Goal: Task Accomplishment & Management: Use online tool/utility

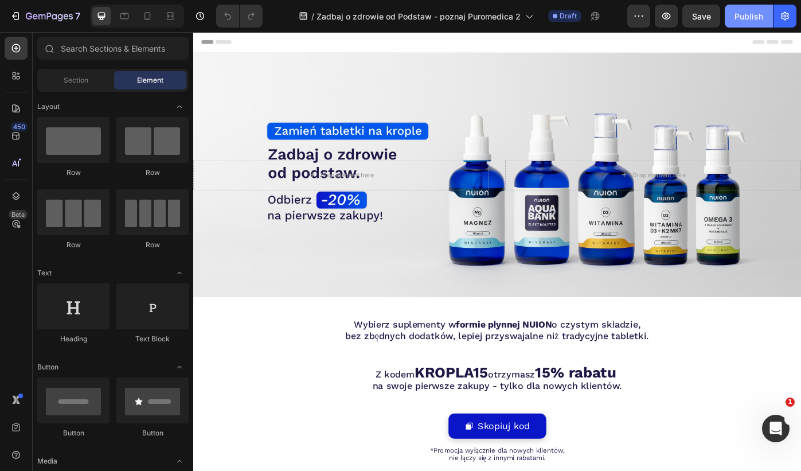
click at [754, 14] on div "Publish" at bounding box center [749, 16] width 29 height 12
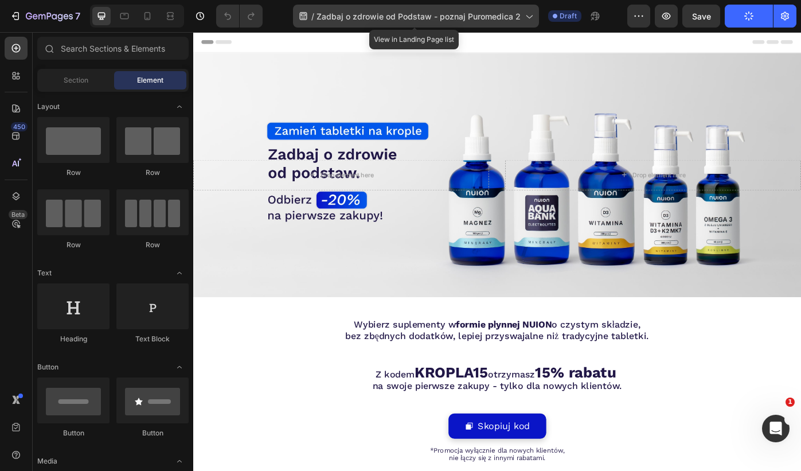
click at [520, 16] on div "/ Zadbaj o zdrowie od Podstaw - poznaj Puromedica 2" at bounding box center [416, 16] width 246 height 23
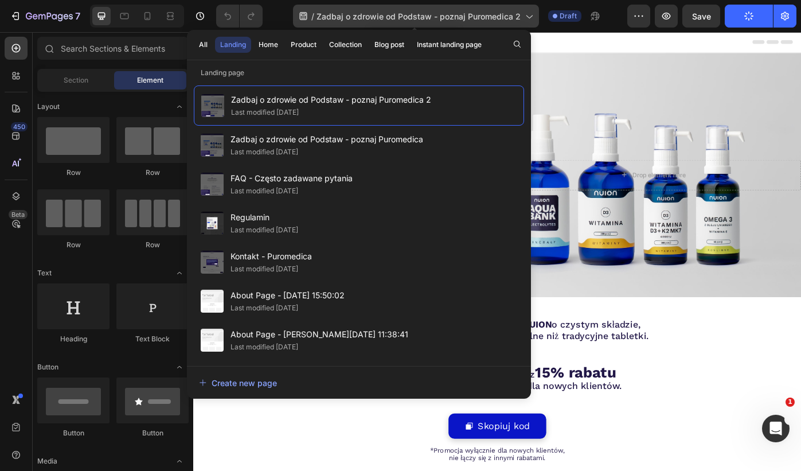
click at [523, 19] on icon at bounding box center [528, 15] width 11 height 11
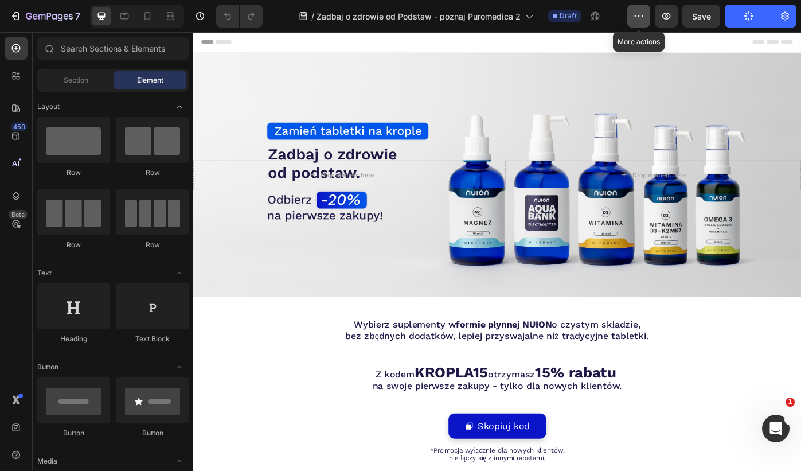
click at [644, 11] on icon "button" at bounding box center [638, 15] width 11 height 11
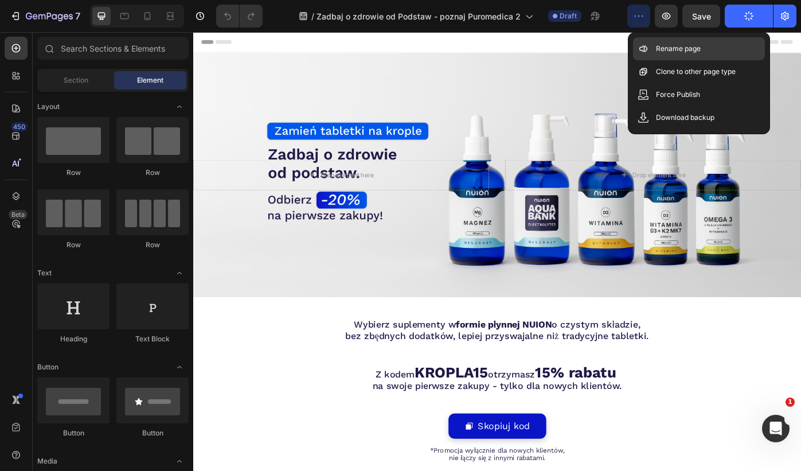
click at [657, 43] on p "Rename page" at bounding box center [678, 48] width 45 height 11
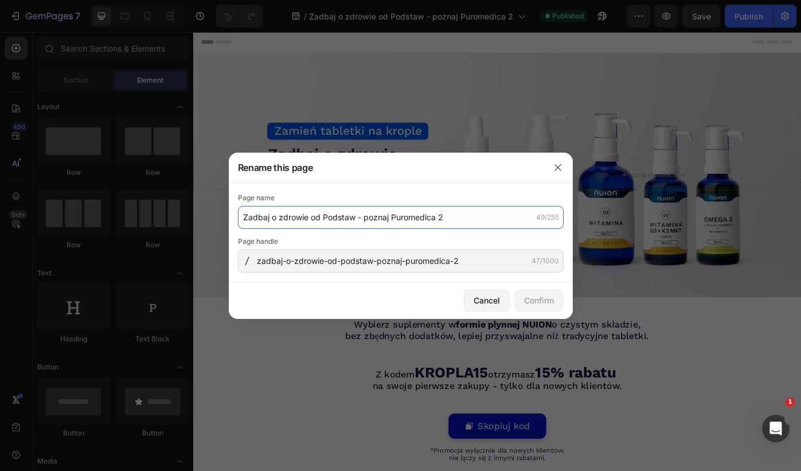
click at [445, 225] on input "Zadbaj o zdrowie od Podstaw - poznaj Puromedica 2" at bounding box center [401, 217] width 326 height 23
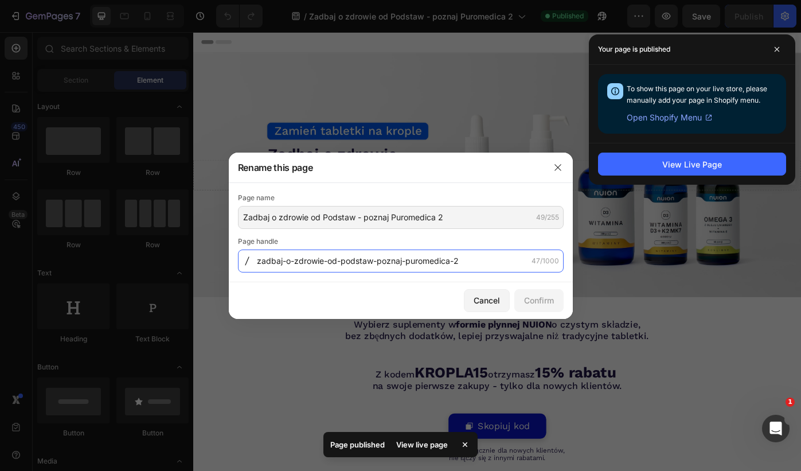
click at [468, 250] on input "zadbaj-o-zdrowie-od-podstaw-poznaj-puromedica-2" at bounding box center [401, 261] width 326 height 23
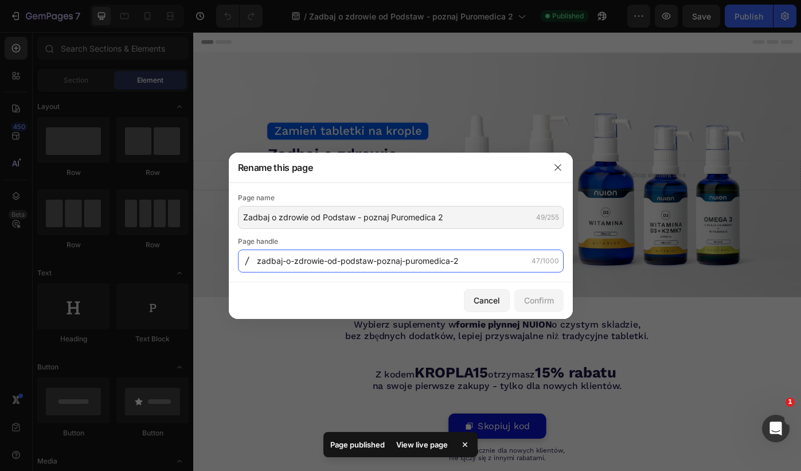
click at [465, 255] on input "zadbaj-o-zdrowie-od-podstaw-poznaj-puromedica-2" at bounding box center [401, 261] width 326 height 23
click at [473, 266] on input "zadbaj-o-zdrowie-od-podstaw-poznaj-puromedica-2" at bounding box center [401, 261] width 326 height 23
drag, startPoint x: 378, startPoint y: 262, endPoint x: 212, endPoint y: 262, distance: 166.3
click at [212, 262] on div "Rename this page Page name Zadbaj o zdrowie od Podstaw - poznaj Puromedica 2 49…" at bounding box center [400, 235] width 801 height 471
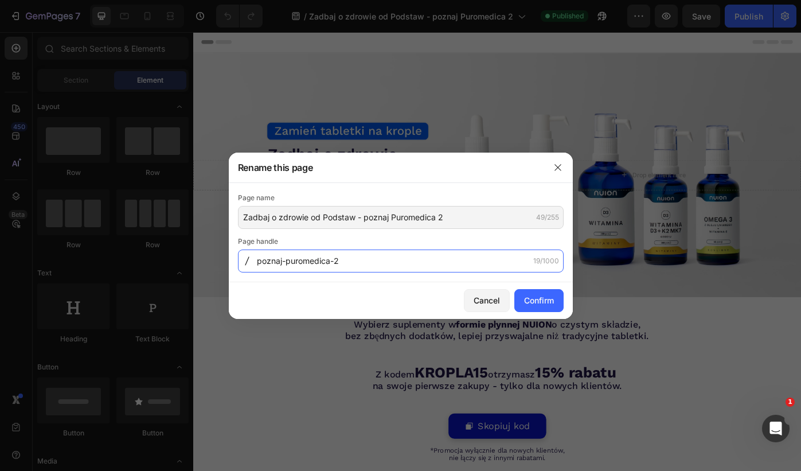
click at [356, 262] on input "poznaj-puromedica-2" at bounding box center [401, 261] width 326 height 23
type input "poznaj-puromedica"
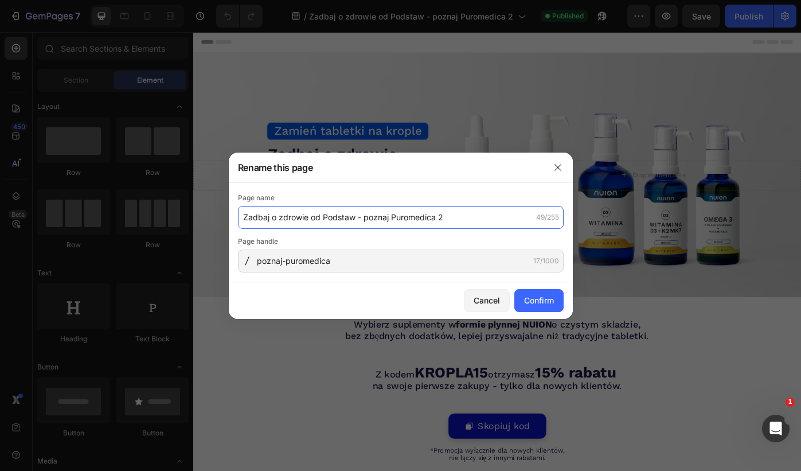
click at [474, 219] on input "Zadbaj o zdrowie od Podstaw - poznaj Puromedica 2" at bounding box center [401, 217] width 326 height 23
type input "Zadbaj o zdrowie od Podstaw - poznaj Puromedica!"
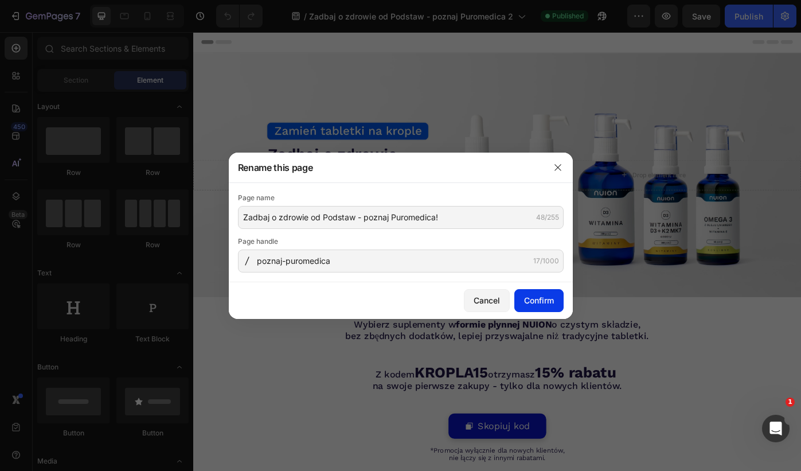
click at [555, 298] on button "Confirm" at bounding box center [539, 300] width 49 height 23
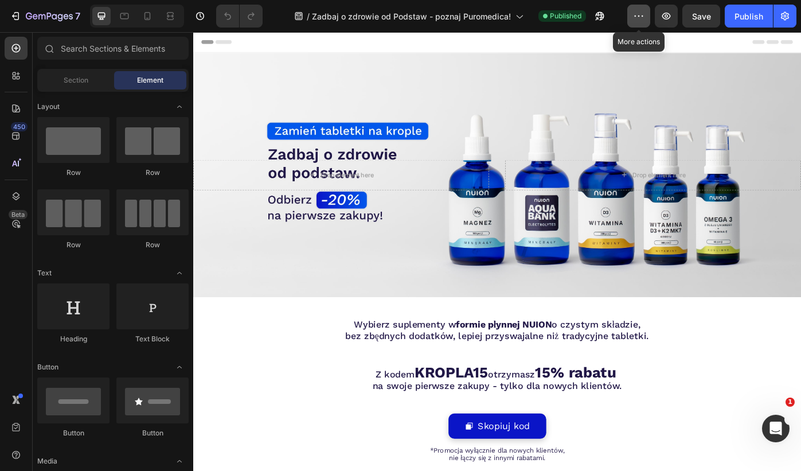
click at [636, 23] on button "button" at bounding box center [639, 16] width 23 height 23
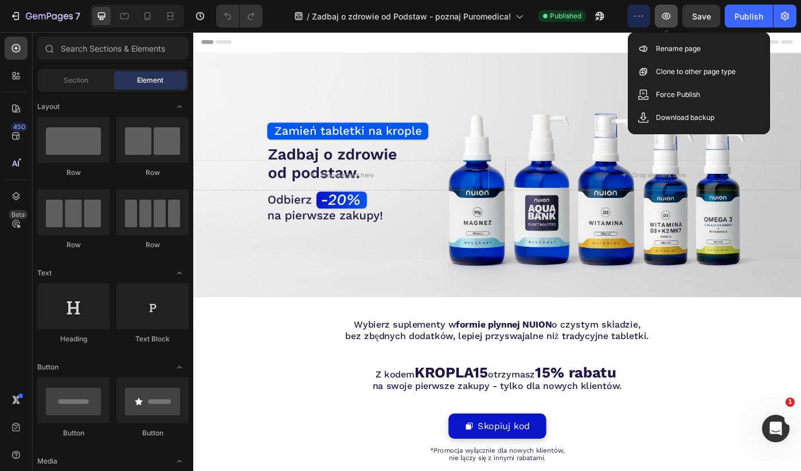
click at [658, 11] on button "button" at bounding box center [666, 16] width 23 height 23
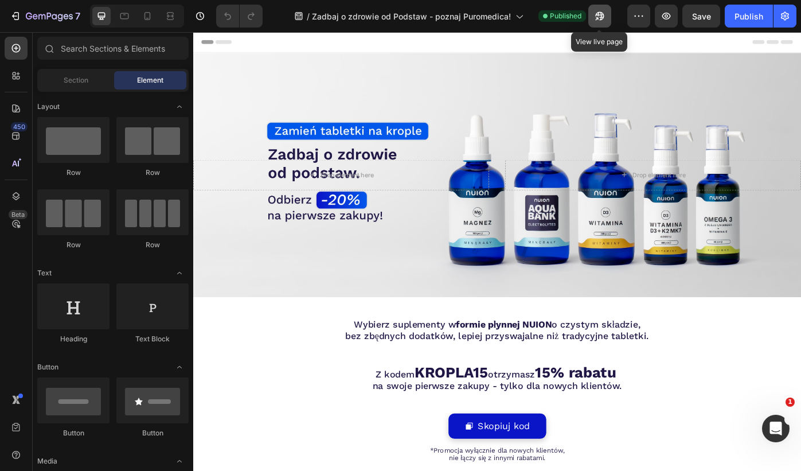
click at [598, 17] on icon "button" at bounding box center [596, 18] width 3 height 3
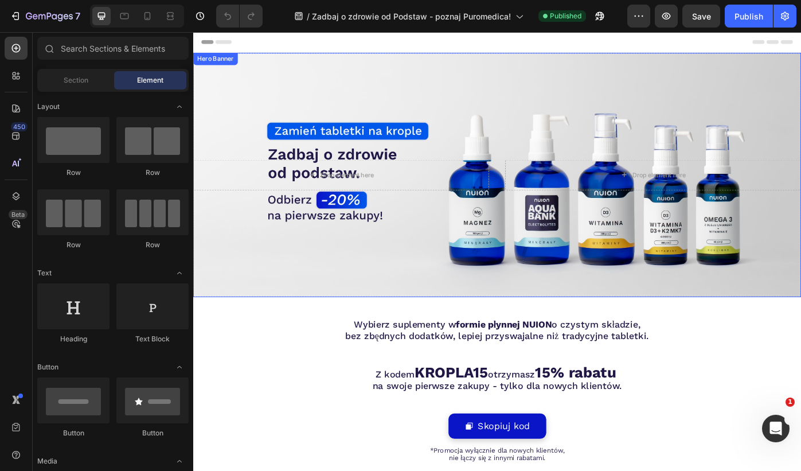
click at [400, 263] on div "Background Image" at bounding box center [537, 194] width 688 height 276
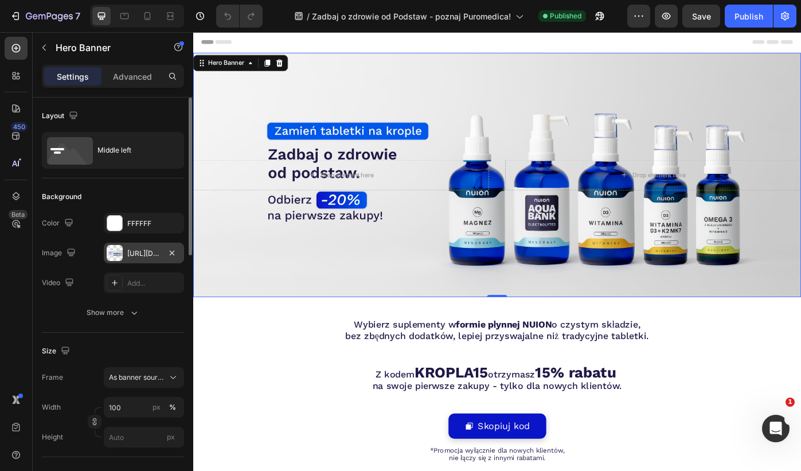
click at [132, 256] on div "[URL][DOMAIN_NAME]" at bounding box center [143, 253] width 33 height 10
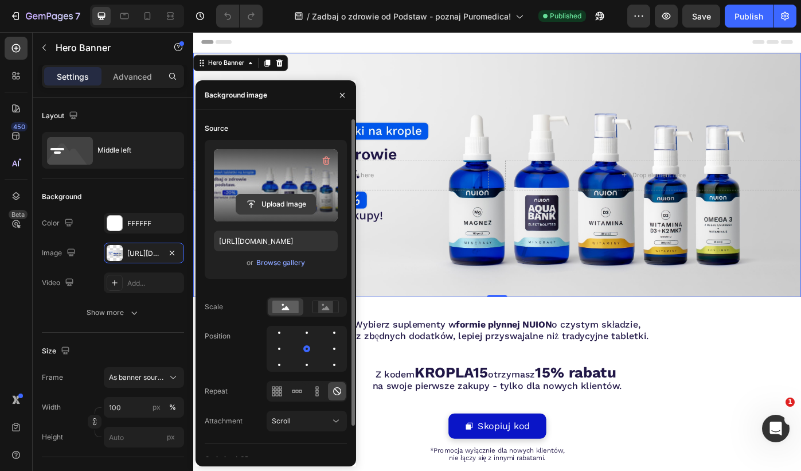
click at [281, 204] on input "file" at bounding box center [275, 204] width 79 height 20
click at [149, 193] on div "Background" at bounding box center [113, 197] width 142 height 18
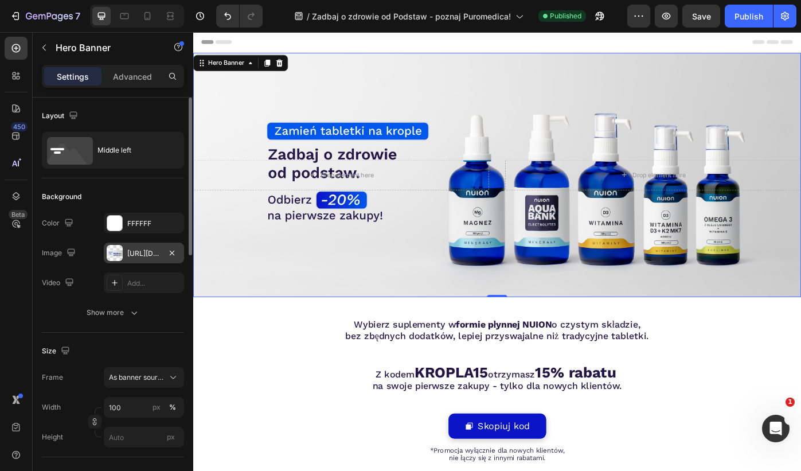
click at [138, 258] on div "[URL][DOMAIN_NAME]" at bounding box center [143, 253] width 33 height 10
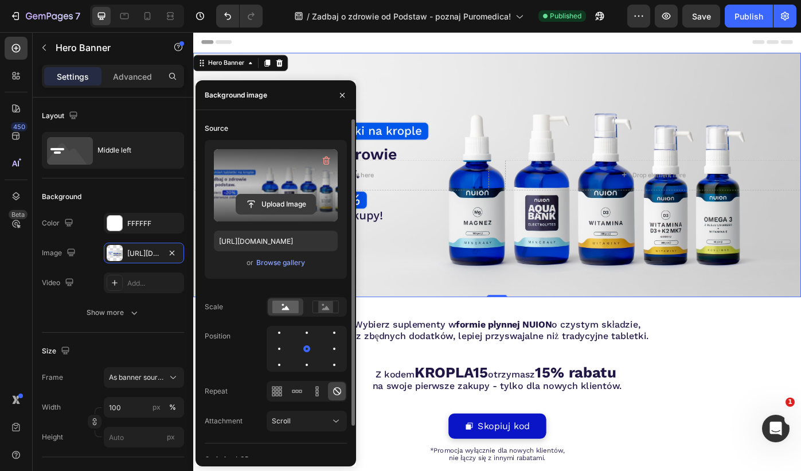
click at [275, 205] on input "file" at bounding box center [275, 204] width 79 height 20
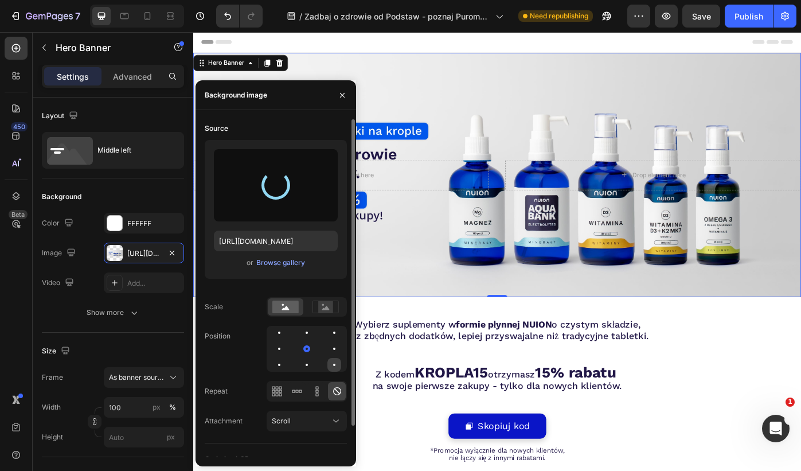
type input "[URL][DOMAIN_NAME]"
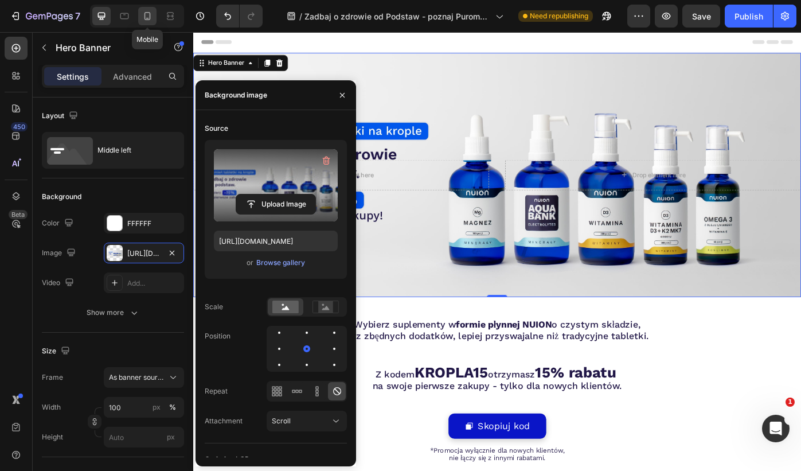
click at [146, 19] on icon at bounding box center [147, 15] width 11 height 11
type input "100%"
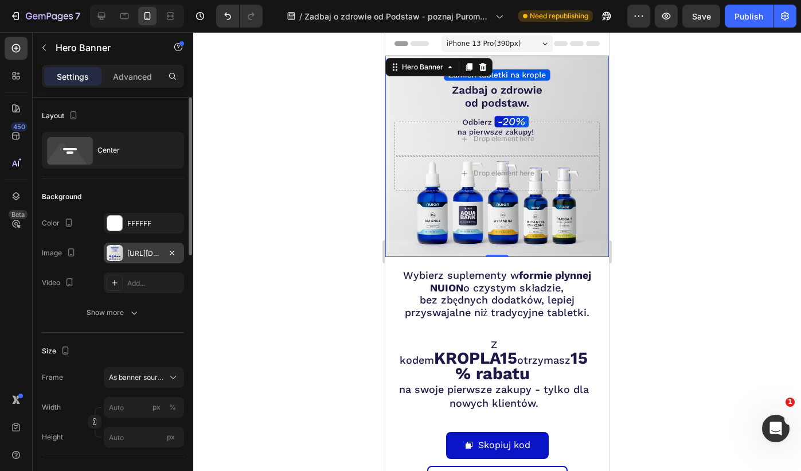
click at [138, 252] on div "[URL][DOMAIN_NAME]" at bounding box center [143, 253] width 33 height 10
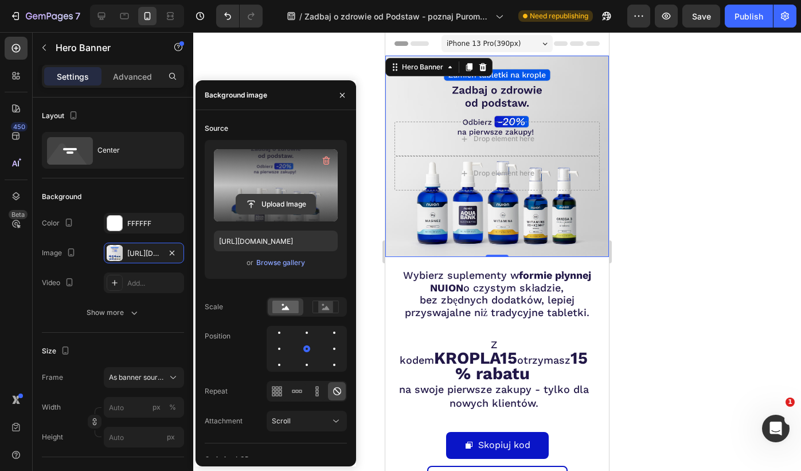
click at [291, 194] on input "file" at bounding box center [275, 204] width 79 height 20
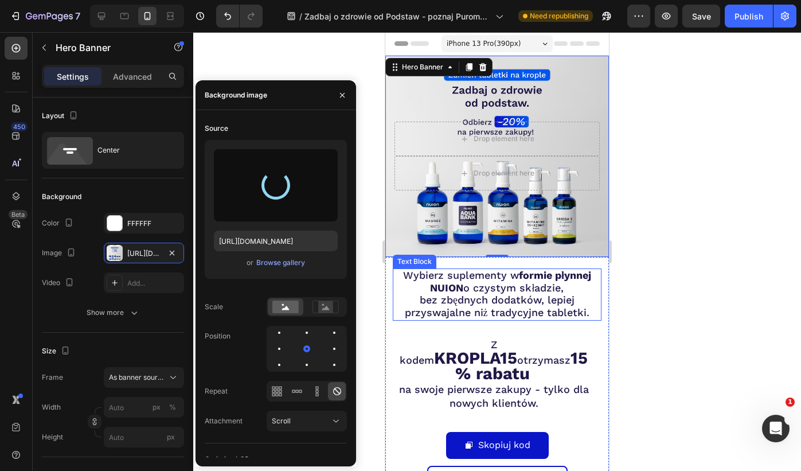
type input "[URL][DOMAIN_NAME]"
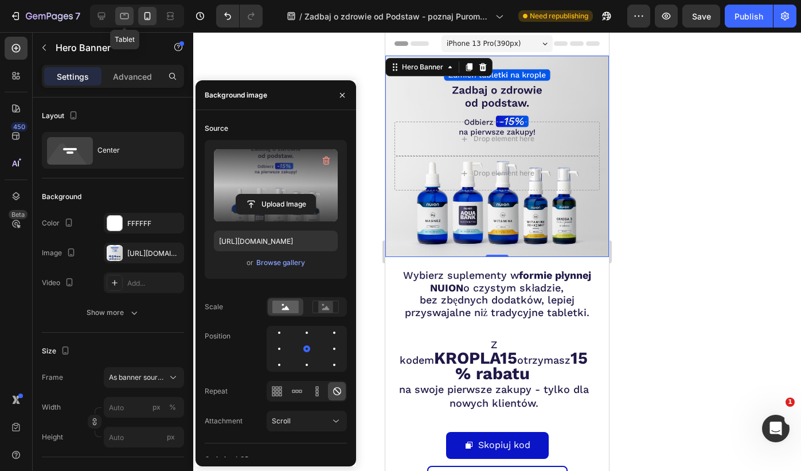
click at [122, 11] on icon at bounding box center [124, 15] width 11 height 11
type input "100"
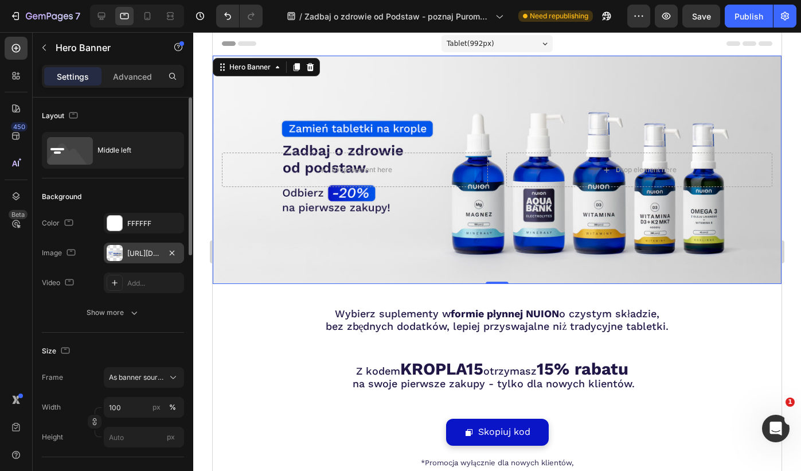
click at [142, 251] on div "[URL][DOMAIN_NAME]" at bounding box center [143, 253] width 33 height 10
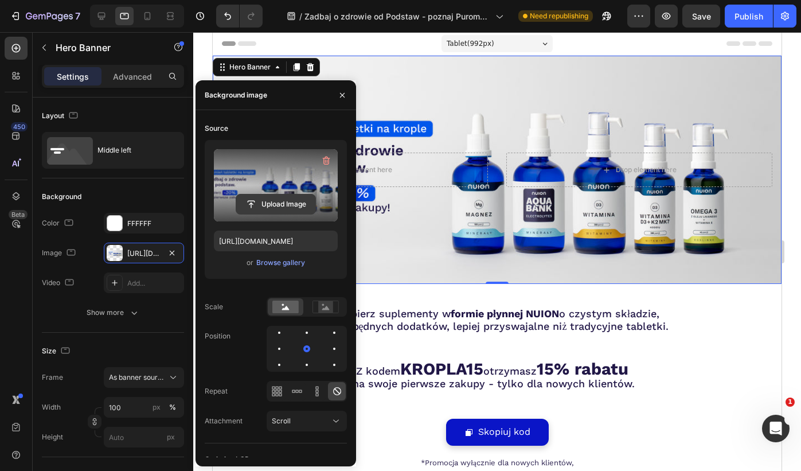
click at [280, 201] on input "file" at bounding box center [275, 204] width 79 height 20
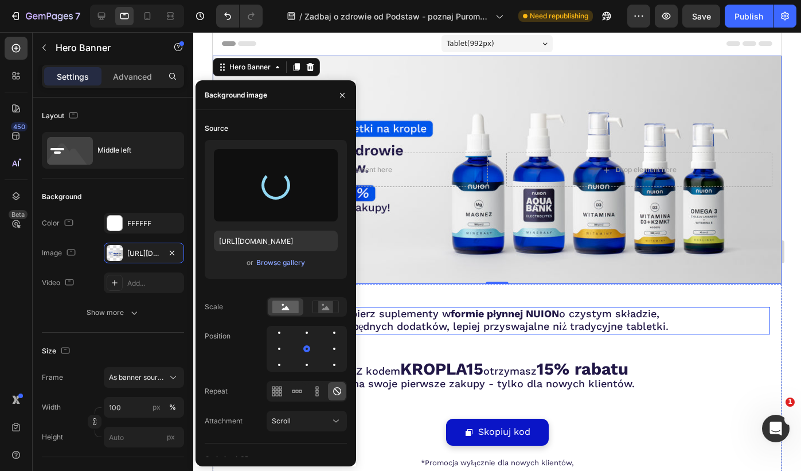
type input "[URL][DOMAIN_NAME]"
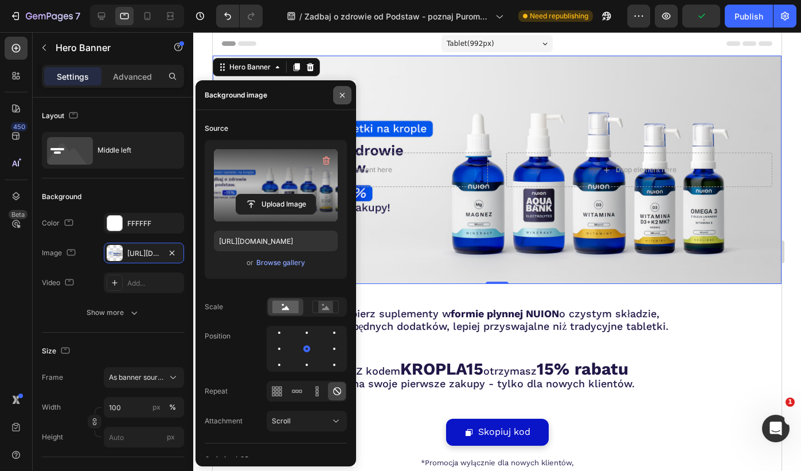
click at [345, 96] on icon "button" at bounding box center [342, 95] width 9 height 9
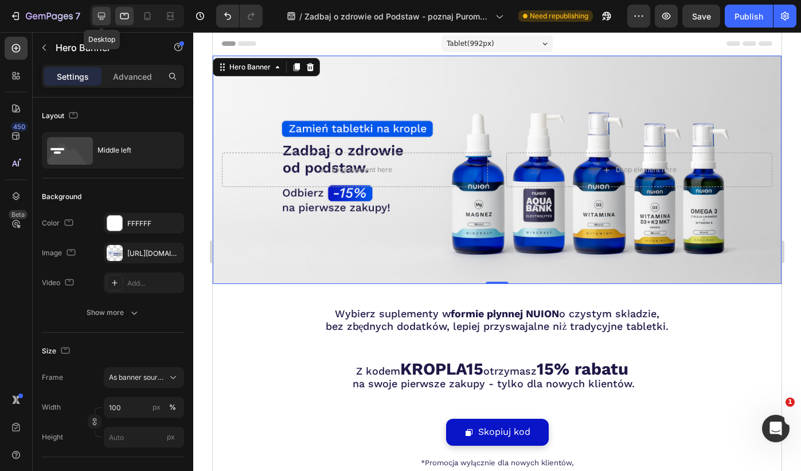
click at [99, 24] on div at bounding box center [101, 16] width 18 height 18
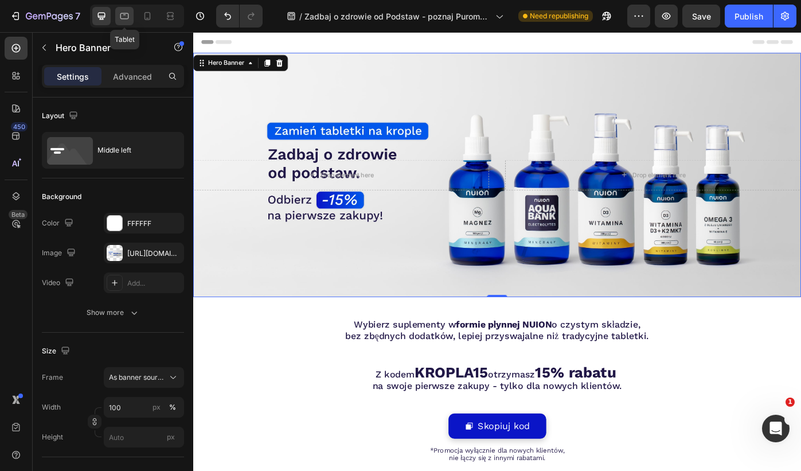
click at [120, 18] on icon at bounding box center [124, 15] width 11 height 11
type input "100%"
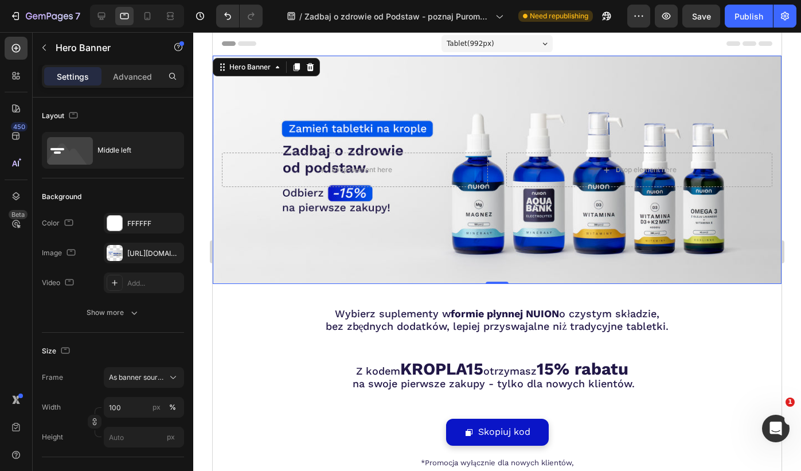
click at [135, 18] on div at bounding box center [137, 16] width 94 height 23
click at [149, 16] on icon at bounding box center [147, 15] width 11 height 11
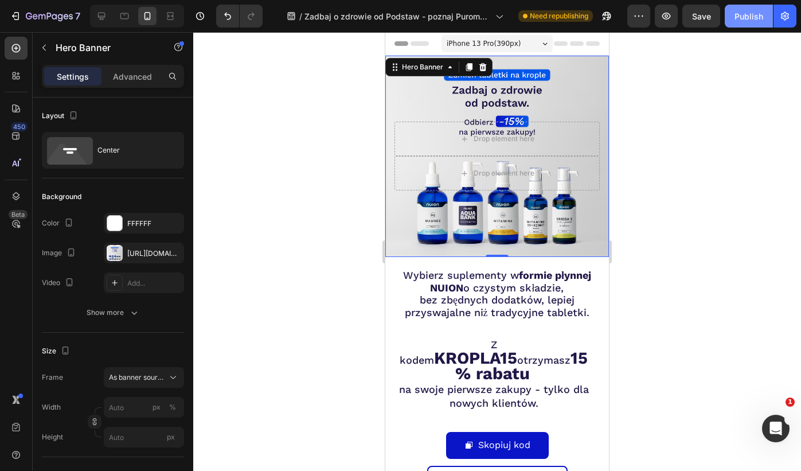
click at [747, 14] on div "Publish" at bounding box center [749, 16] width 29 height 12
